Goal: Entertainment & Leisure: Consume media (video, audio)

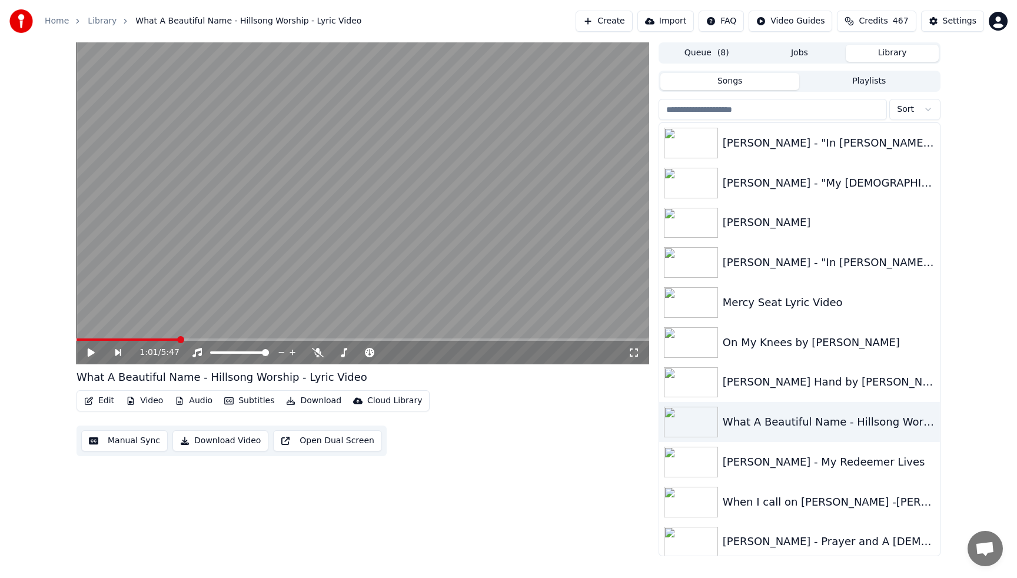
click at [600, 26] on button "Create" at bounding box center [603, 21] width 57 height 21
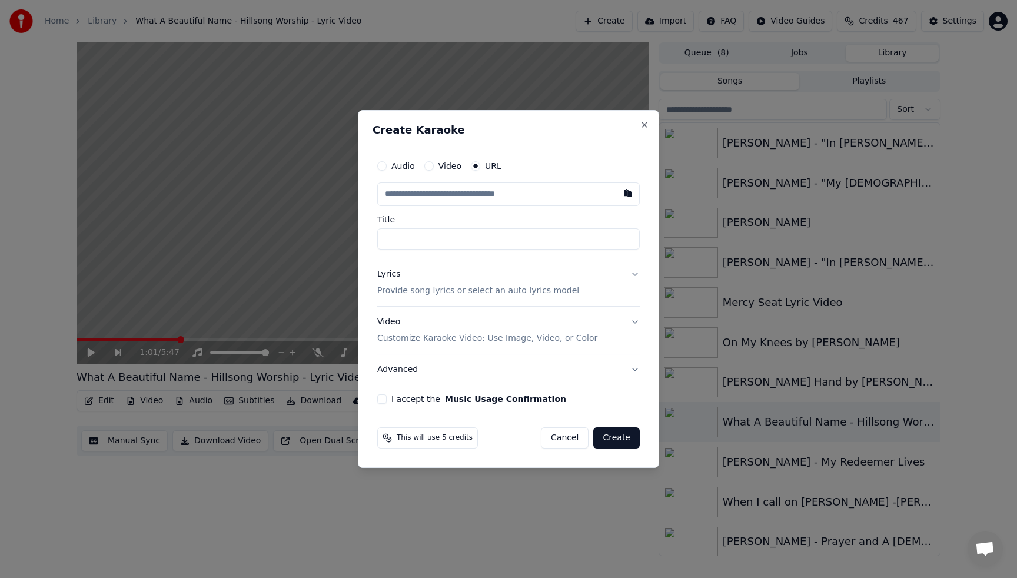
type input "**********"
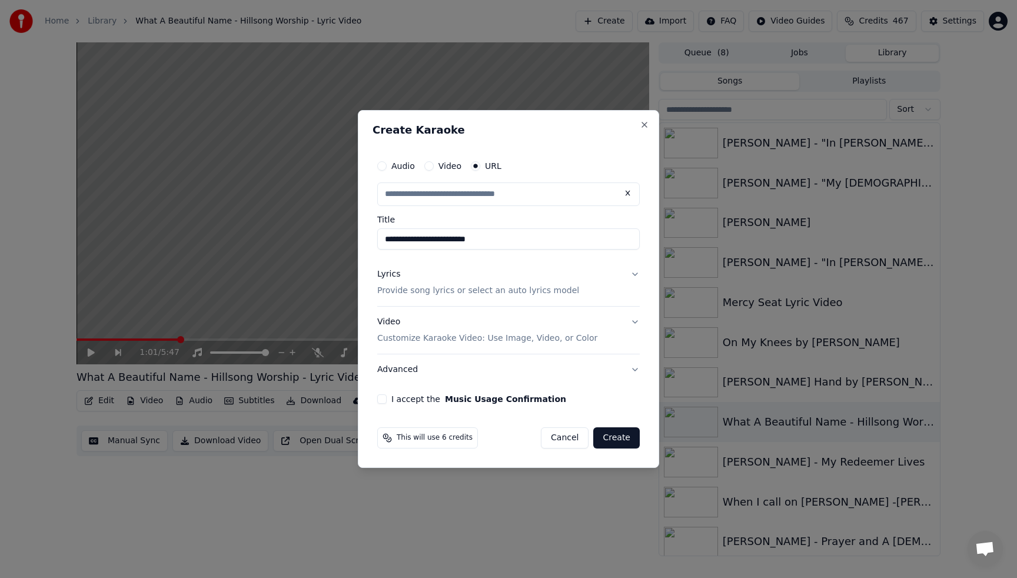
click at [382, 401] on button "I accept the Music Usage Confirmation" at bounding box center [381, 398] width 9 height 9
click at [611, 441] on button "Create" at bounding box center [616, 437] width 46 height 21
type input "**********"
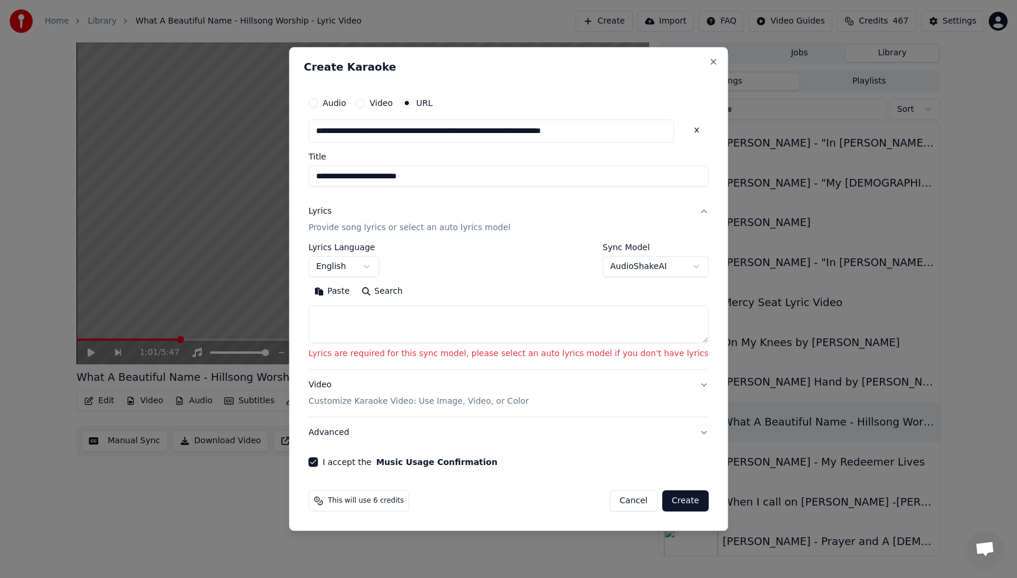
click at [401, 293] on button "Search" at bounding box center [381, 291] width 53 height 19
type textarea "**********"
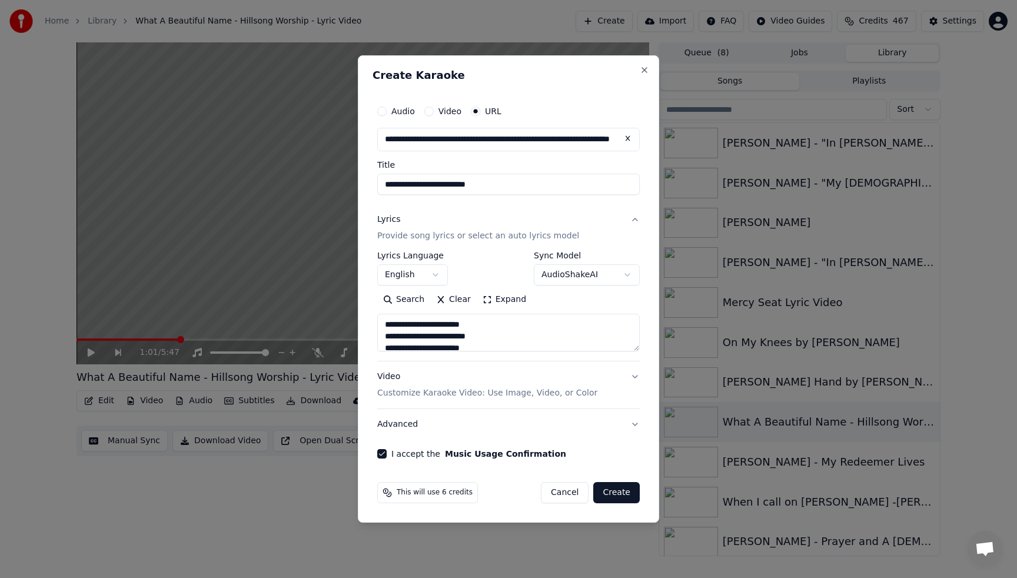
click at [607, 495] on button "Create" at bounding box center [616, 492] width 46 height 21
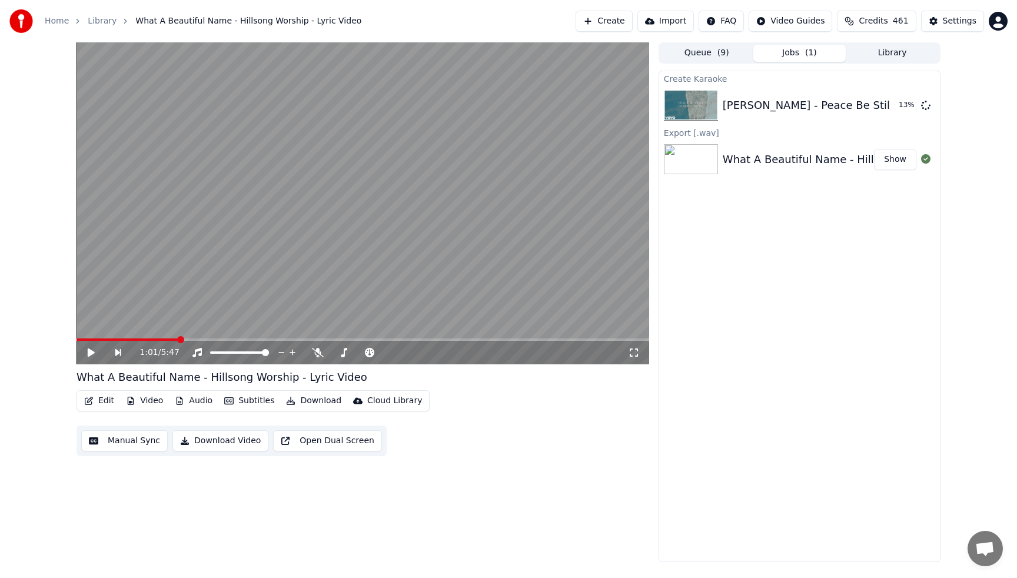
click at [609, 28] on button "Create" at bounding box center [603, 21] width 57 height 21
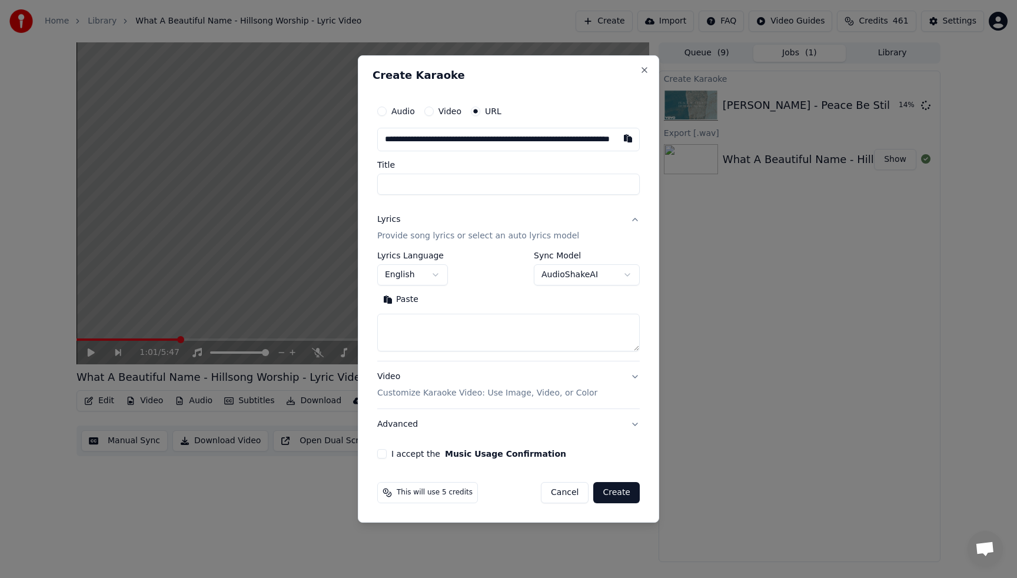
scroll to position [0, 79]
type input "**********"
click at [382, 452] on button "I accept the Music Usage Confirmation" at bounding box center [381, 453] width 9 height 9
type input "**********"
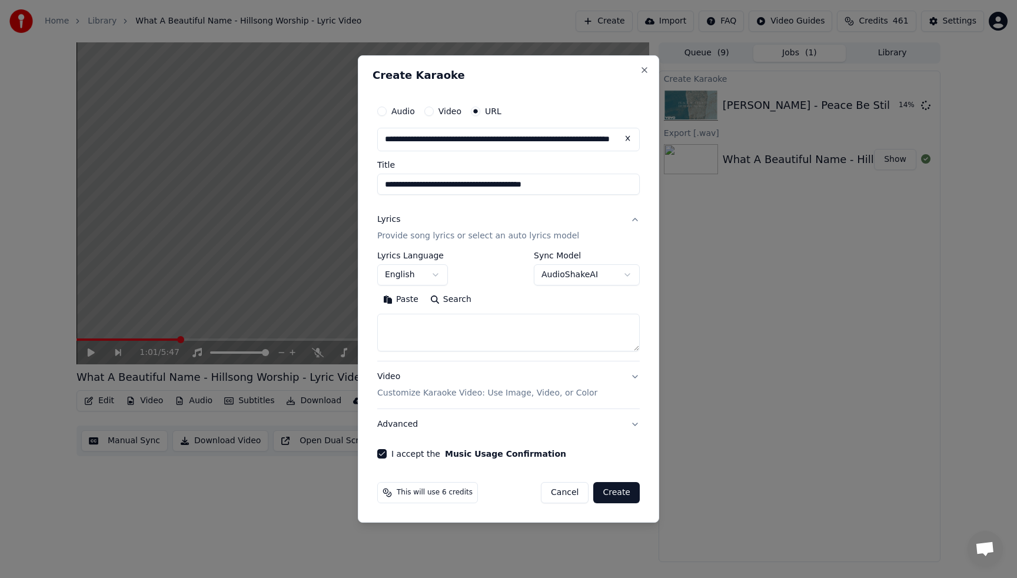
type input "**********"
click at [449, 304] on button "Search" at bounding box center [450, 299] width 53 height 19
click at [425, 334] on textarea at bounding box center [508, 333] width 262 height 38
type textarea "*"
click at [615, 487] on button "Create" at bounding box center [616, 492] width 46 height 21
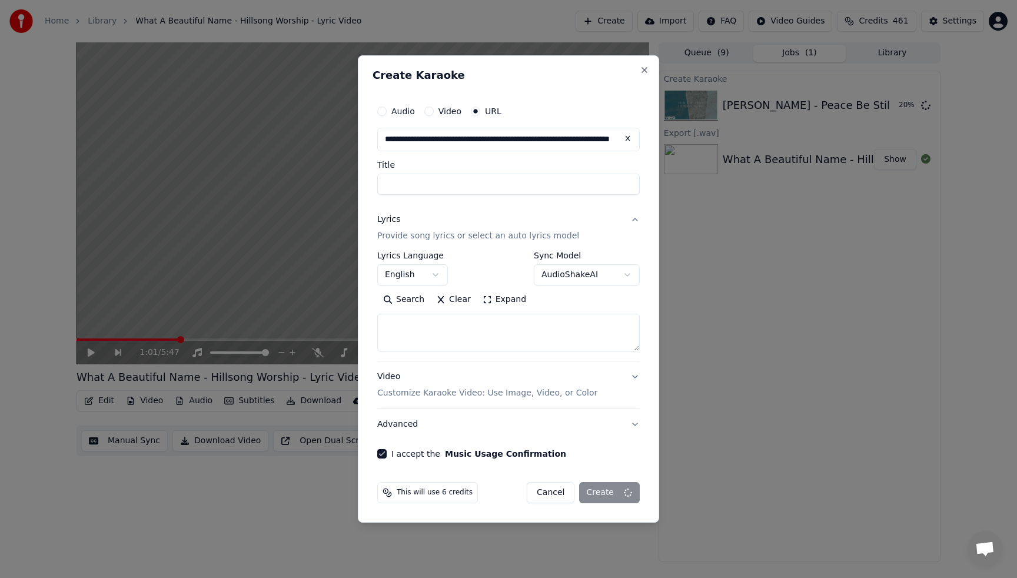
select select
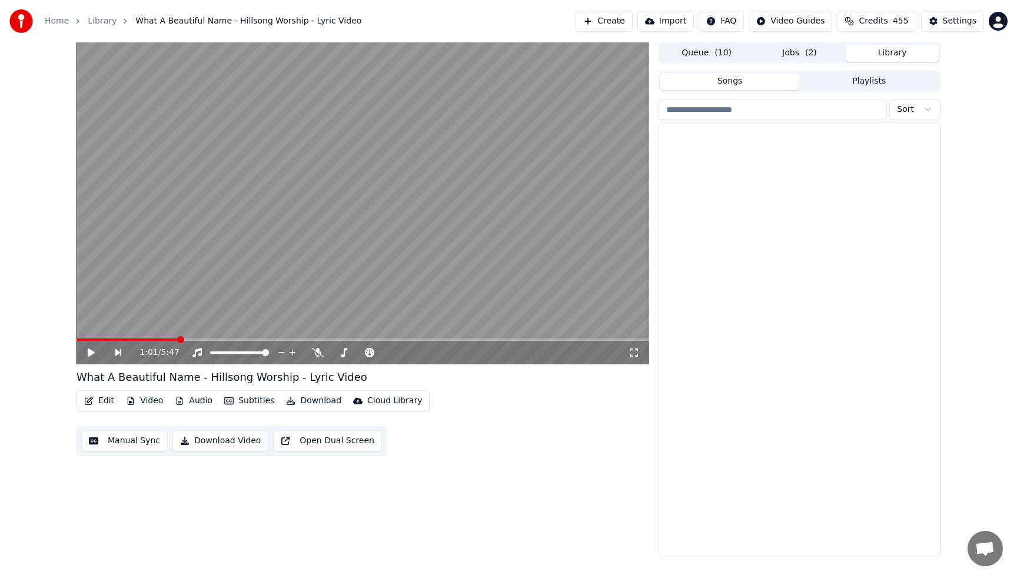
click at [884, 49] on button "Library" at bounding box center [892, 53] width 93 height 17
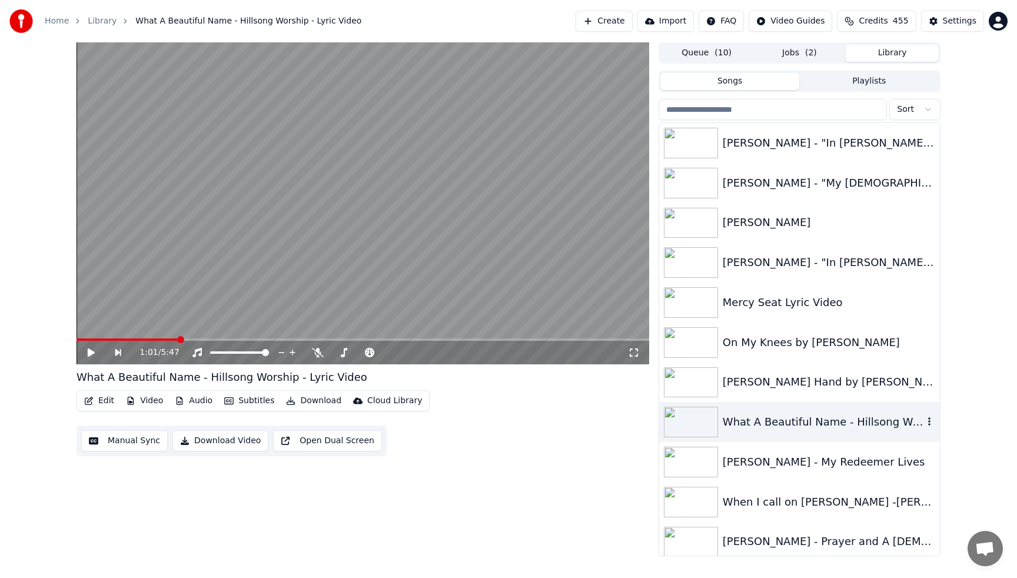
click at [745, 427] on div "What A Beautiful Name - Hillsong Worship - Lyric Video" at bounding box center [823, 422] width 201 height 16
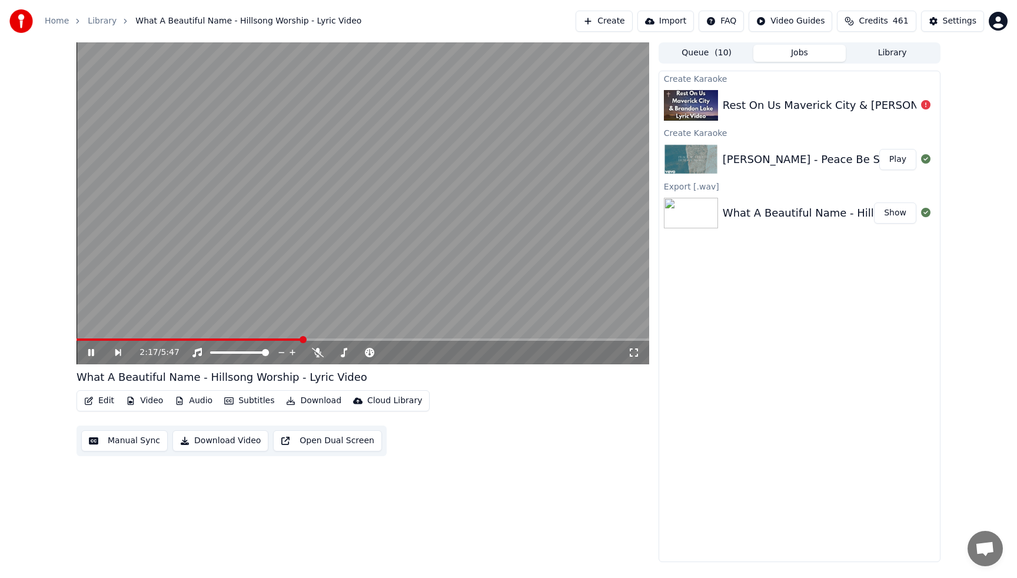
click at [801, 56] on button "Jobs" at bounding box center [799, 53] width 93 height 17
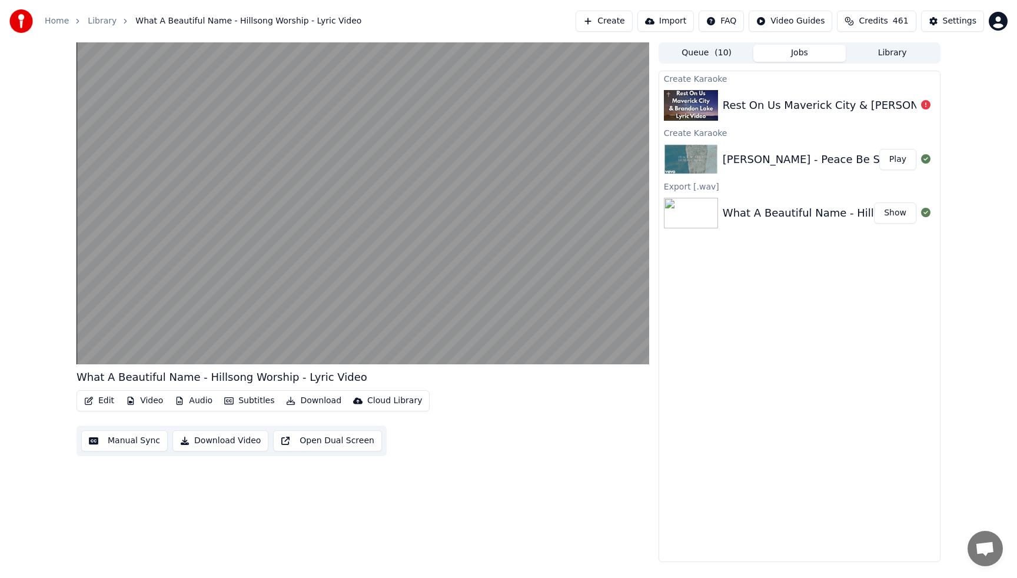
click at [894, 158] on button "Play" at bounding box center [897, 159] width 37 height 21
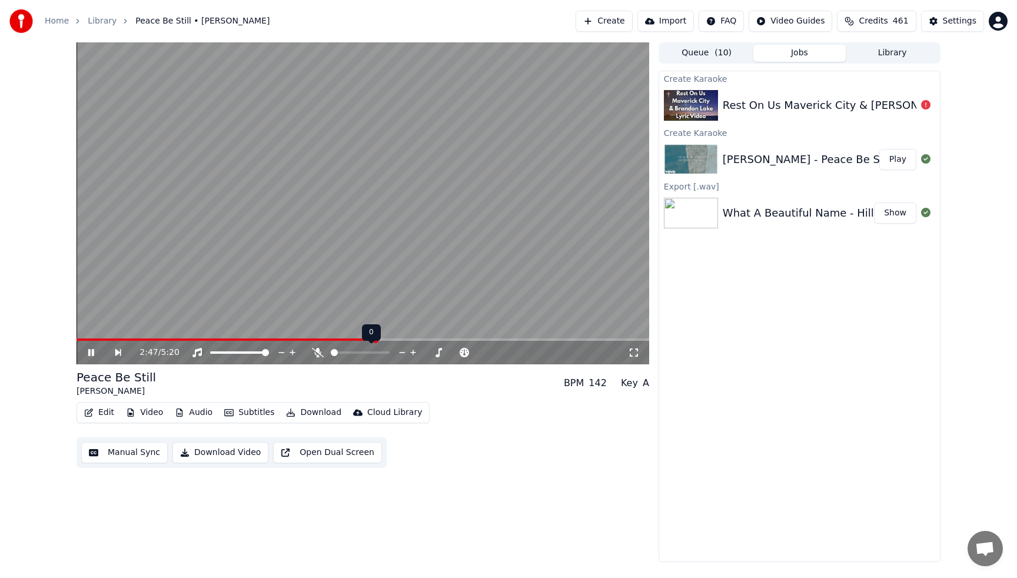
click at [343, 350] on div at bounding box center [371, 353] width 95 height 12
click at [345, 352] on span at bounding box center [360, 352] width 59 height 2
click at [318, 354] on icon at bounding box center [318, 352] width 6 height 9
click at [317, 242] on video at bounding box center [362, 203] width 573 height 322
click at [78, 338] on span at bounding box center [77, 339] width 2 height 2
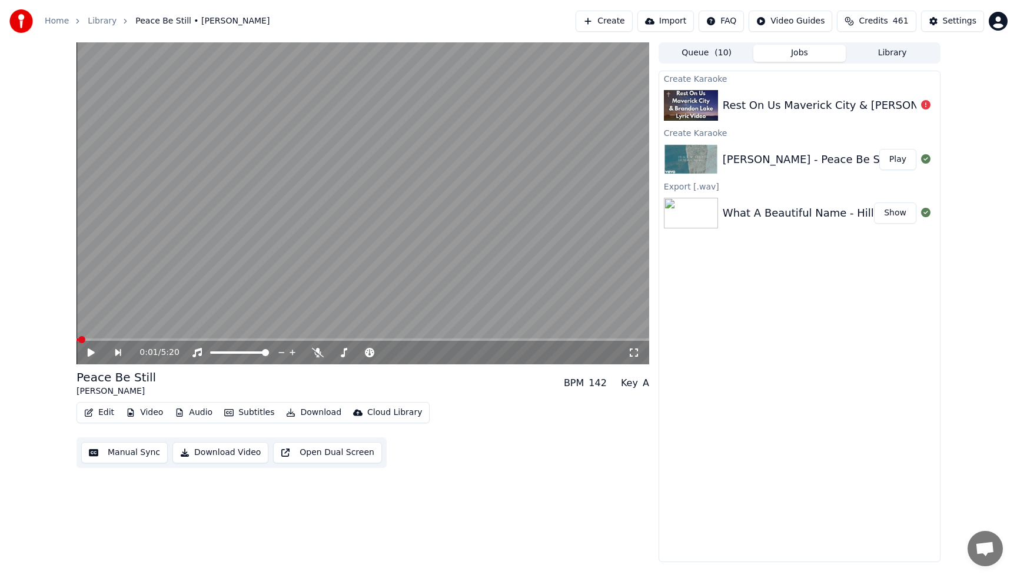
click at [90, 354] on icon at bounding box center [91, 352] width 7 height 8
click at [440, 351] on icon at bounding box center [439, 353] width 11 height 12
click at [429, 352] on icon at bounding box center [428, 352] width 6 height 1
click at [76, 337] on div "0:50 / 5:20 Peace Be Still [PERSON_NAME] BPM 142 Key A# Edit Video Audio Subtit…" at bounding box center [508, 302] width 883 height 520
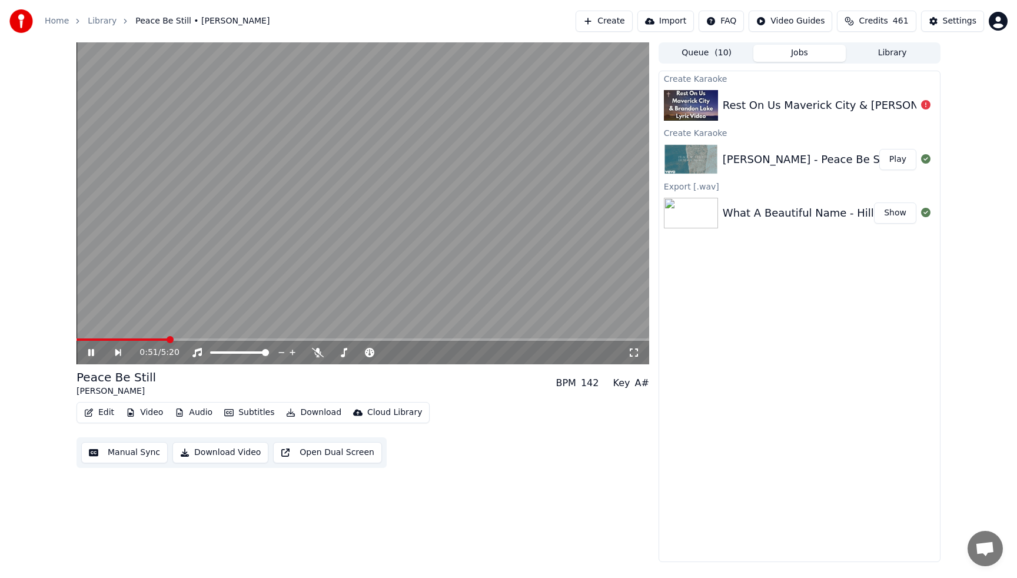
click at [78, 340] on span at bounding box center [121, 339] width 91 height 2
click at [427, 354] on icon at bounding box center [427, 353] width 11 height 12
click at [426, 353] on icon at bounding box center [427, 353] width 11 height 12
click at [440, 349] on icon at bounding box center [439, 353] width 11 height 12
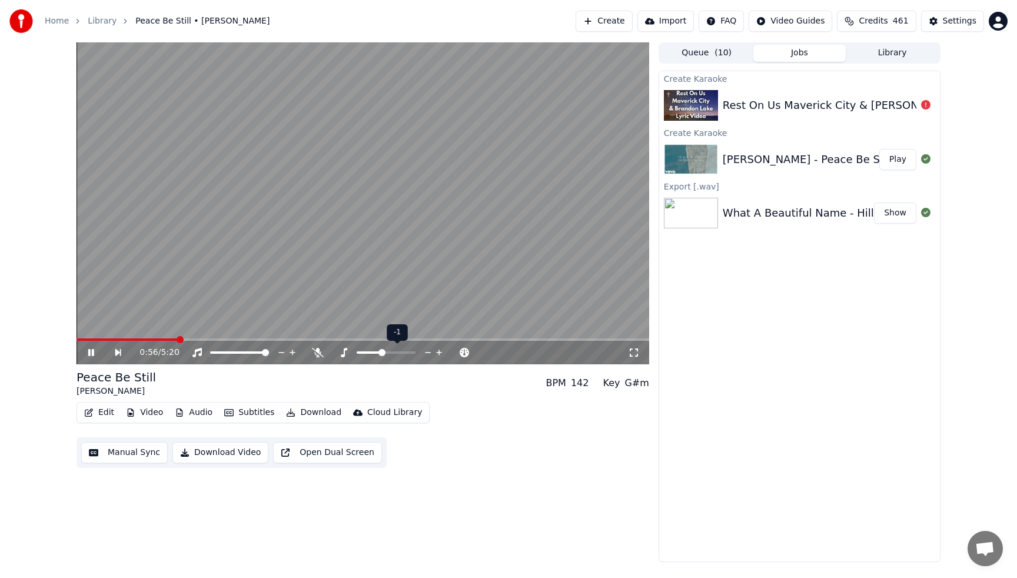
click at [440, 349] on icon at bounding box center [439, 353] width 11 height 12
click at [418, 222] on video at bounding box center [362, 203] width 573 height 322
